Goal: Task Accomplishment & Management: Manage account settings

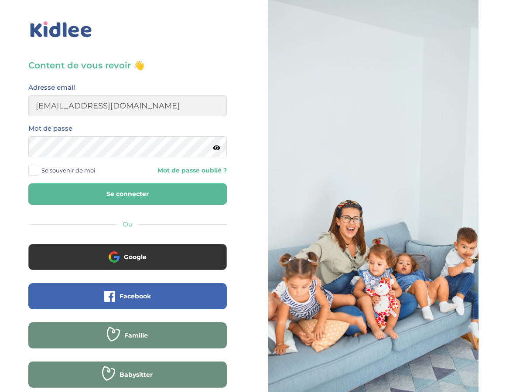
click at [217, 148] on icon at bounding box center [216, 148] width 7 height 7
click at [217, 148] on icon at bounding box center [216, 148] width 8 height 7
click at [34, 172] on span at bounding box center [33, 170] width 11 height 11
click at [0, 0] on input "Se souvenir de moi" at bounding box center [0, 0] width 0 height 0
click at [122, 196] on button "Se connecter" at bounding box center [127, 193] width 198 height 21
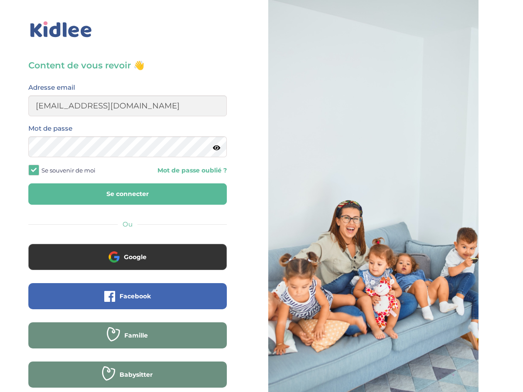
click at [122, 196] on button "Se connecter" at bounding box center [127, 193] width 198 height 21
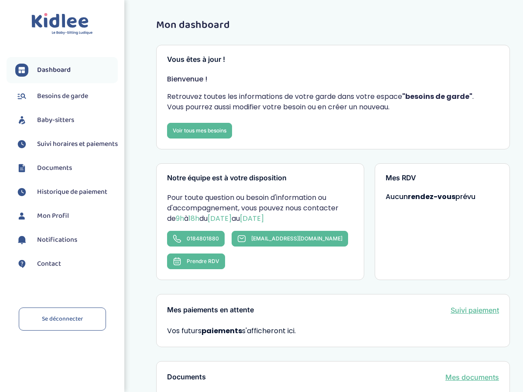
click at [66, 98] on span "Besoins de garde" at bounding box center [62, 96] width 51 height 10
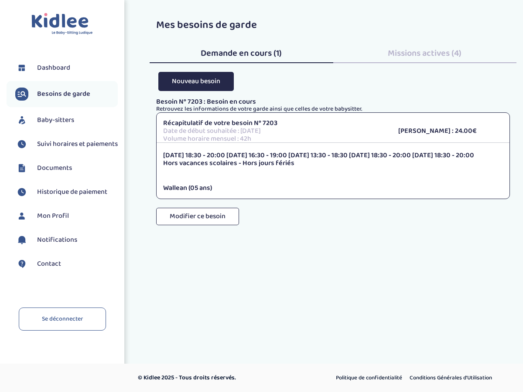
click at [424, 54] on span "Missions actives (4)" at bounding box center [424, 53] width 74 height 14
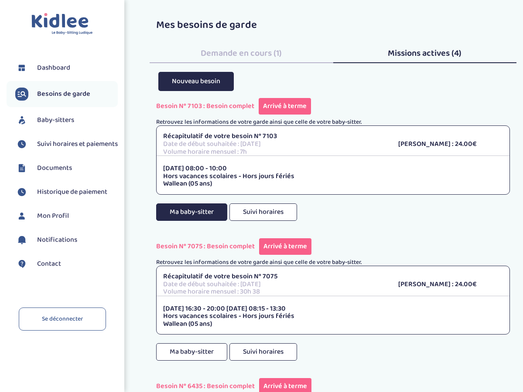
click at [209, 210] on button "Ma baby-sitter" at bounding box center [191, 212] width 71 height 17
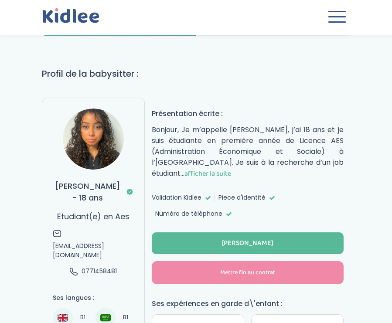
scroll to position [50, 0]
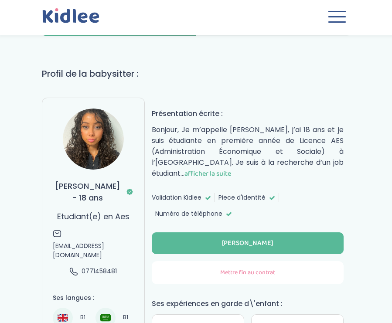
click at [244, 277] on button "Mettre fin au contrat" at bounding box center [248, 272] width 192 height 23
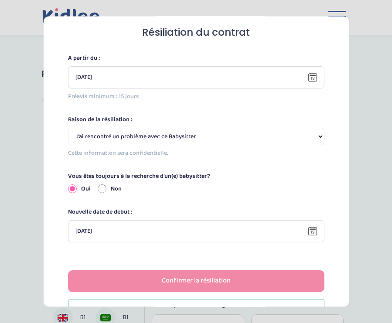
scroll to position [79, 0]
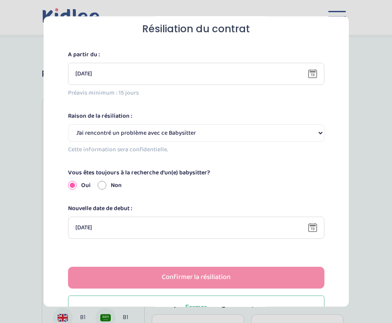
click at [317, 133] on select "Selectionne J’ai rencontré un problème avec ce Babysitter Ce Babysitter ne souh…" at bounding box center [196, 132] width 256 height 17
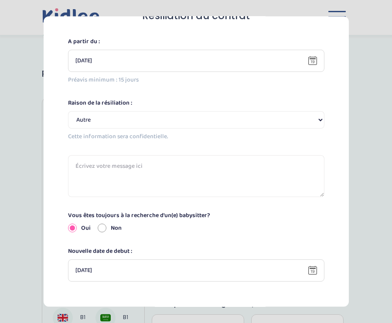
scroll to position [51, 0]
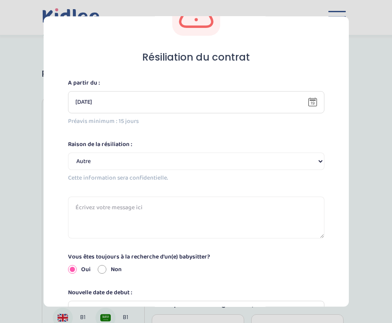
select select "Le coût est trop élevé, C’est la fin de l’année scolaire"
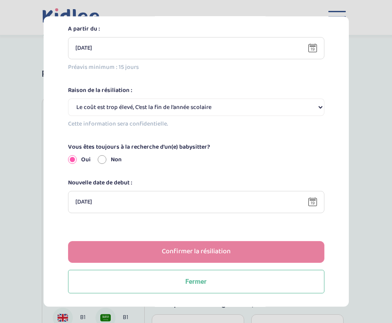
scroll to position [105, 0]
click at [213, 252] on div "Confirmer la résiliation" at bounding box center [196, 252] width 69 height 10
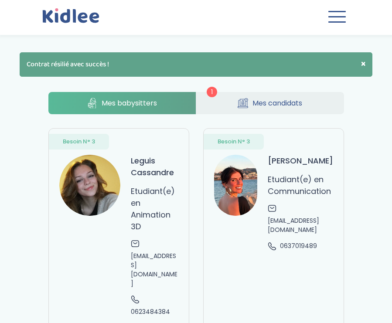
click at [336, 16] on span "button" at bounding box center [336, 16] width 17 height 1
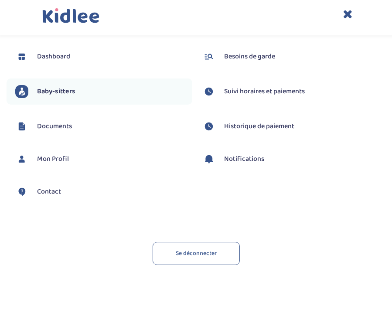
click at [248, 57] on span "Besoins de garde" at bounding box center [249, 56] width 51 height 10
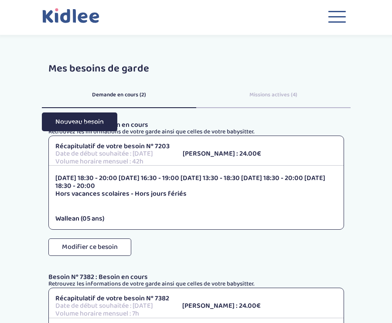
click at [270, 93] on span "Missions actives (4)" at bounding box center [273, 94] width 48 height 9
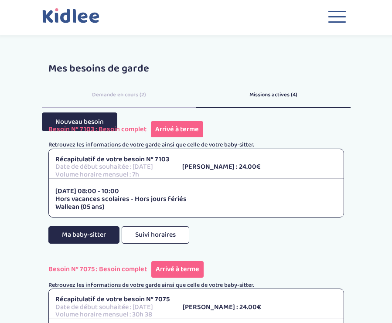
click at [94, 231] on button "Ma baby-sitter" at bounding box center [83, 234] width 71 height 17
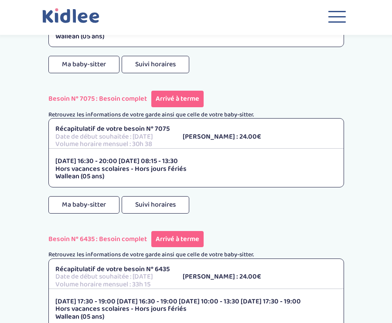
scroll to position [207, 0]
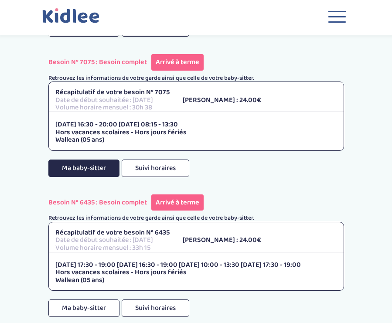
click at [98, 164] on button "Ma baby-sitter" at bounding box center [83, 168] width 71 height 17
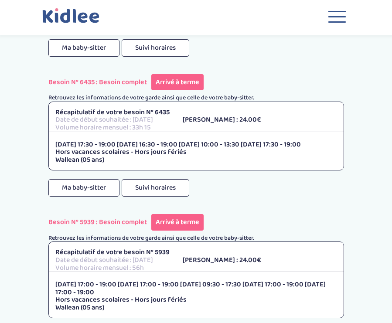
scroll to position [396, 0]
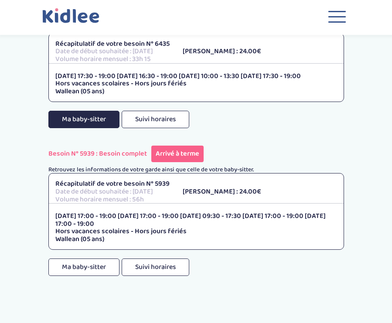
click at [94, 115] on button "Ma baby-sitter" at bounding box center [83, 119] width 71 height 17
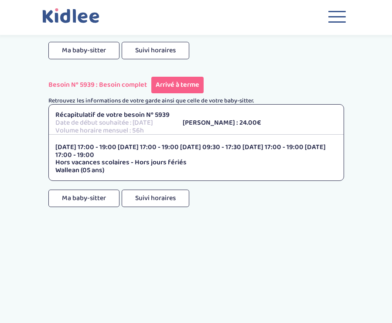
scroll to position [475, 0]
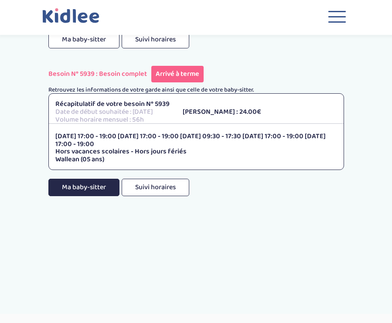
click at [83, 181] on button "Ma baby-sitter" at bounding box center [83, 187] width 71 height 17
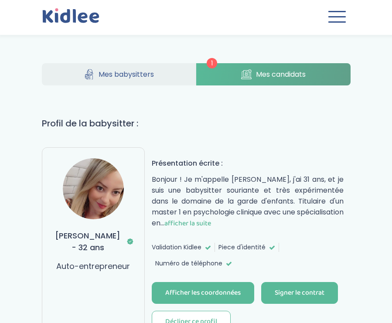
click at [280, 73] on span "Mes candidats" at bounding box center [281, 74] width 50 height 11
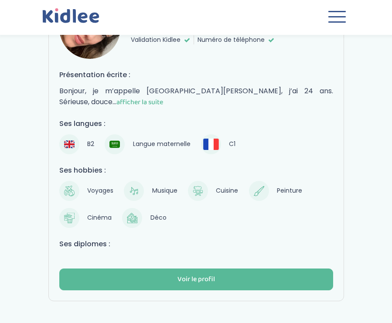
scroll to position [129, 0]
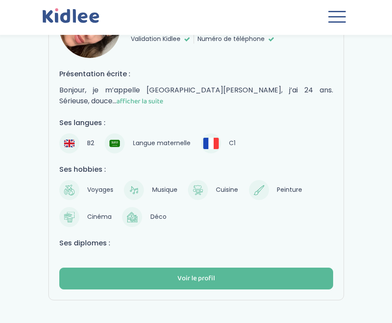
click at [163, 96] on span "afficher la suite" at bounding box center [139, 101] width 47 height 11
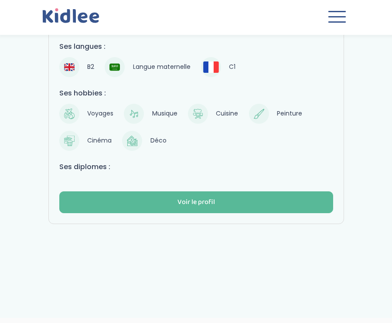
scroll to position [349, 0]
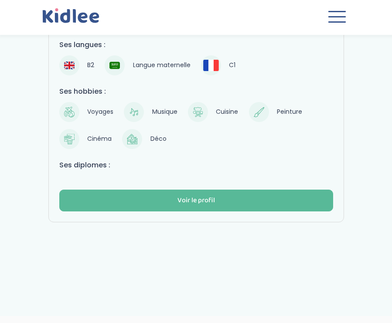
click at [197, 206] on div "Voir le profil" at bounding box center [195, 201] width 37 height 10
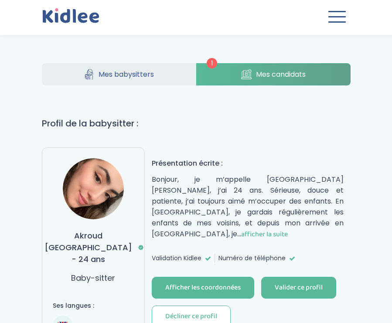
click at [200, 283] on div "Afficher les coordonnées" at bounding box center [202, 288] width 75 height 10
